Goal: Obtain resource: Download file/media

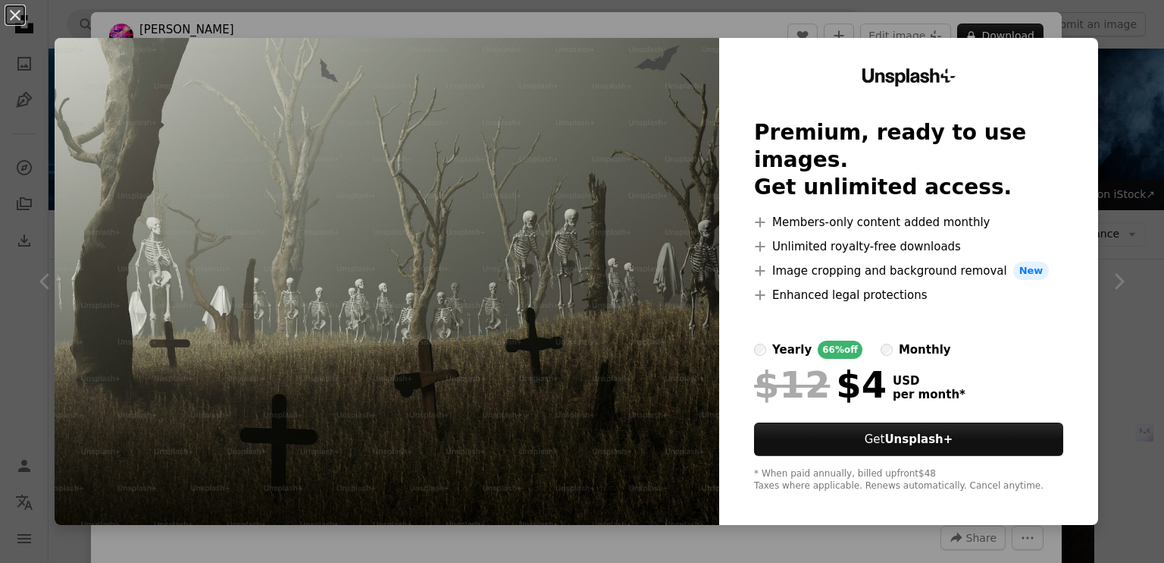
scroll to position [758, 0]
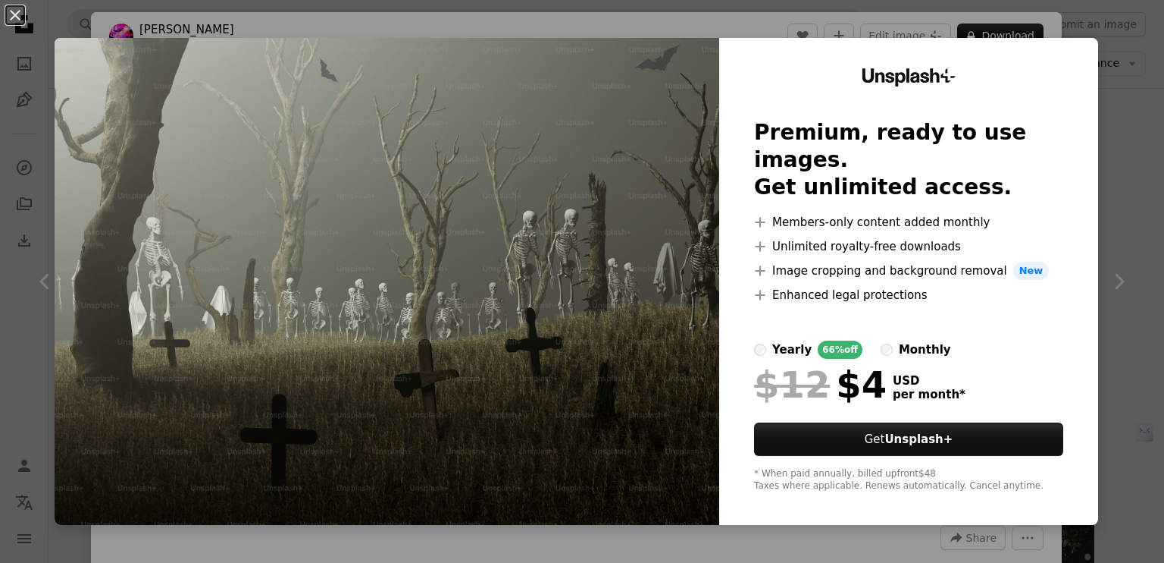
click at [553, 346] on img at bounding box center [387, 281] width 665 height 487
click at [691, 29] on div "An X shape Unsplash+ Premium, ready to use images. Get unlimited access. A plus…" at bounding box center [582, 281] width 1164 height 563
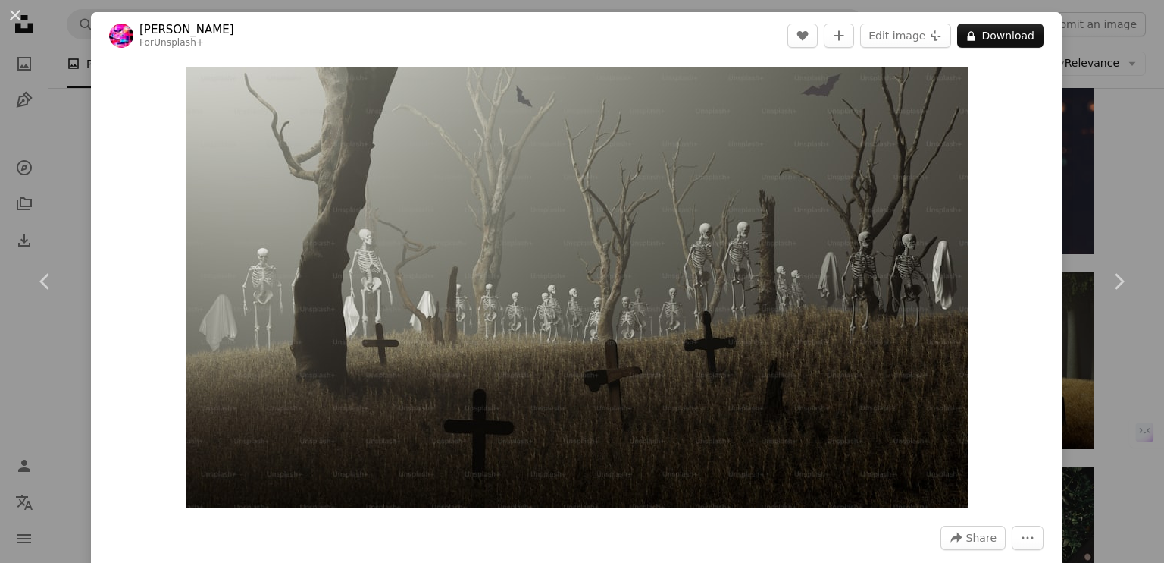
click at [719, 37] on header "[PERSON_NAME] For Unsplash+ A heart A plus sign Edit image Plus sign for Unspla…" at bounding box center [576, 35] width 971 height 47
click at [1070, 33] on div "An X shape Chevron left Chevron right [PERSON_NAME] For Unsplash+ A heart A plu…" at bounding box center [582, 281] width 1164 height 563
